Goal: Find specific page/section: Find specific page/section

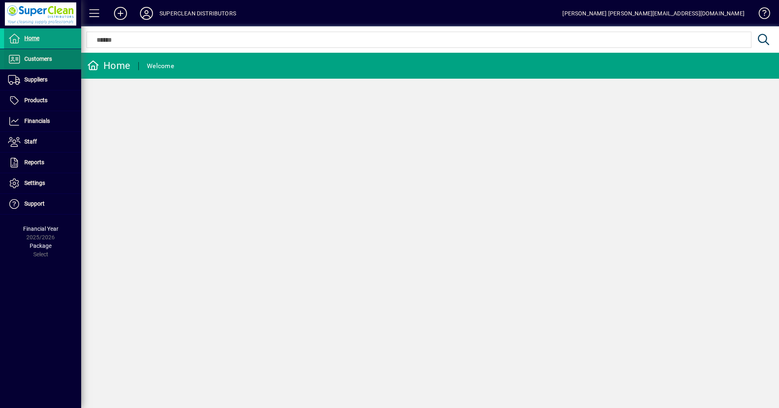
click at [43, 56] on span "Customers" at bounding box center [38, 59] width 28 height 6
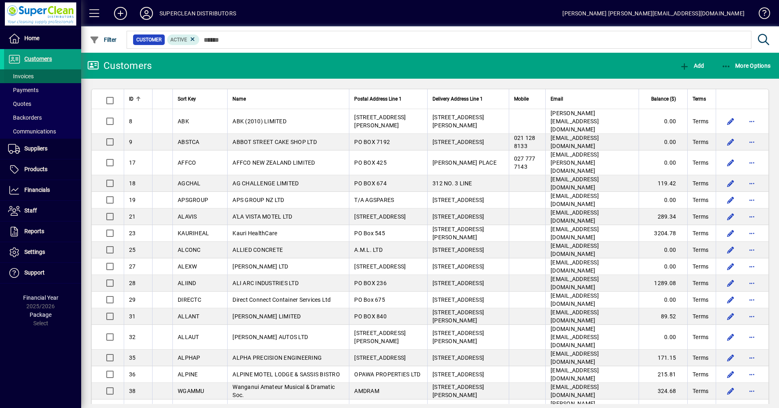
click at [23, 78] on span "Invoices" at bounding box center [21, 76] width 26 height 6
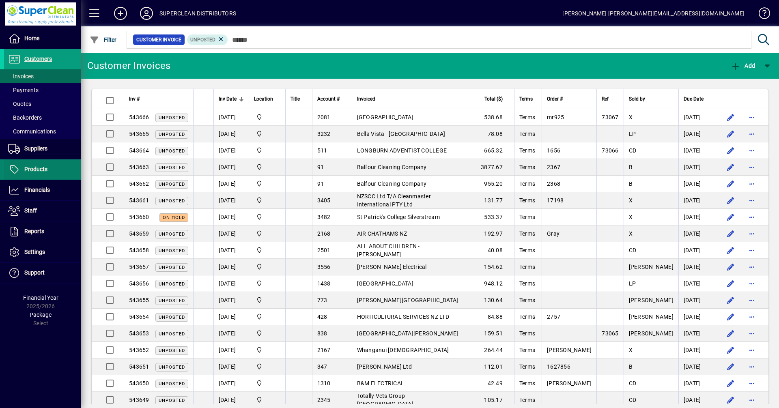
click at [34, 168] on span "Products" at bounding box center [35, 169] width 23 height 6
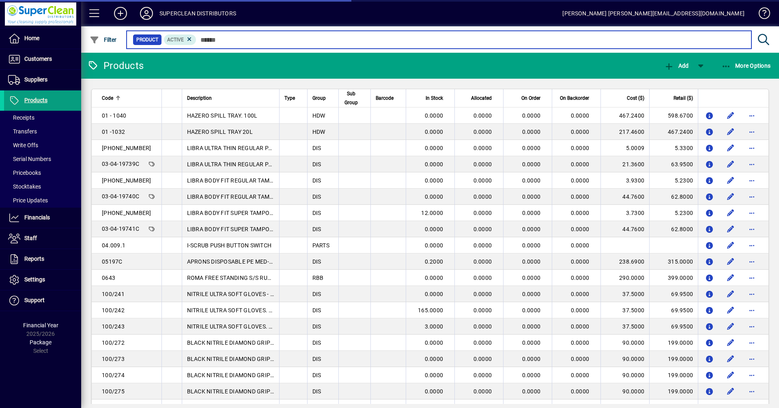
click at [204, 39] on input "text" at bounding box center [470, 39] width 549 height 11
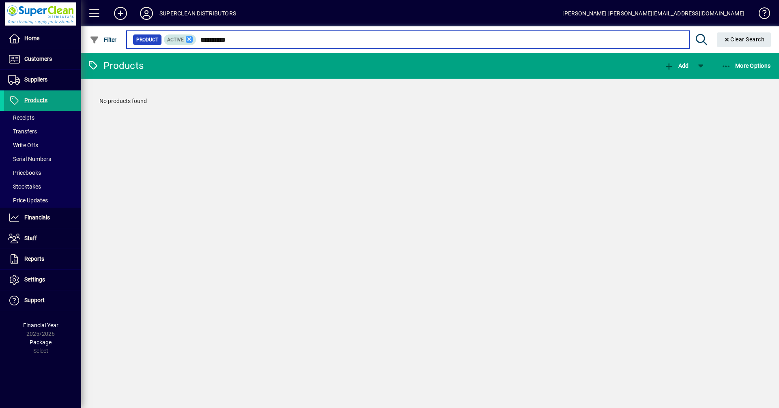
type input "**********"
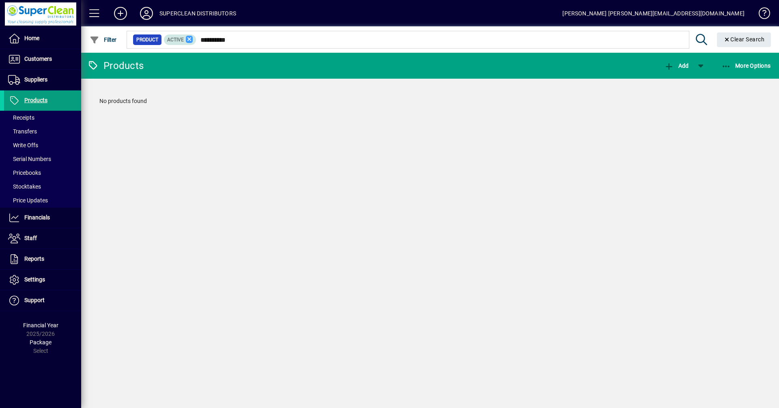
click at [192, 40] on icon at bounding box center [189, 39] width 7 height 7
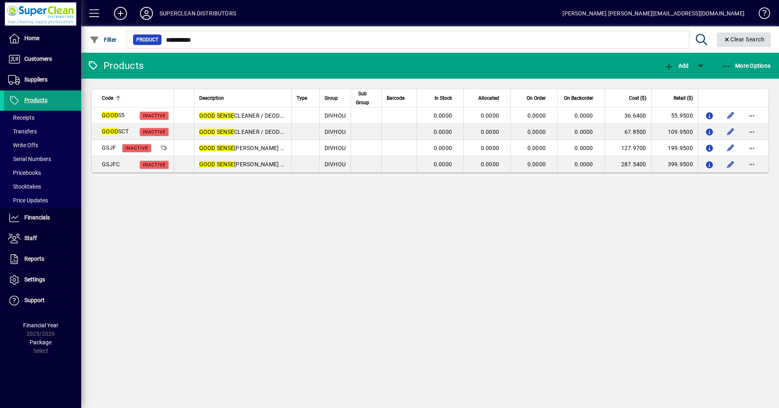
click at [731, 36] on span "Clear" at bounding box center [744, 39] width 54 height 19
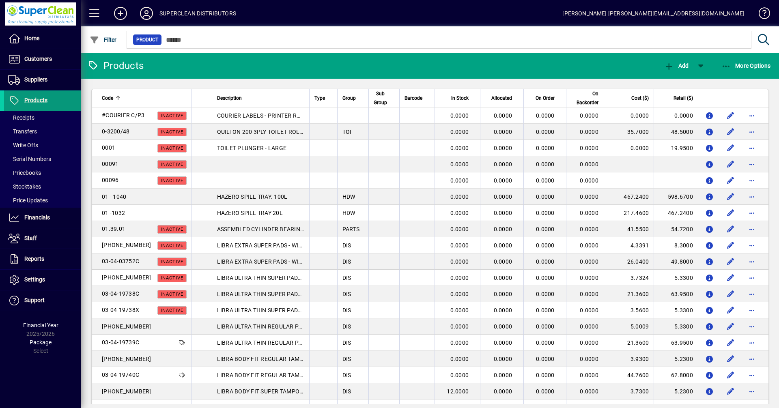
click at [44, 103] on span "Products" at bounding box center [35, 100] width 23 height 6
